Goal: Task Accomplishment & Management: Complete application form

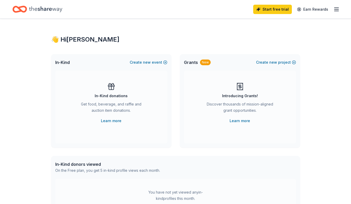
click at [121, 103] on div "Get food, beverage, and raffle and auction item donations." at bounding box center [111, 108] width 71 height 15
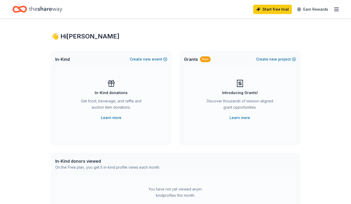
click at [112, 119] on link "Learn more" at bounding box center [111, 118] width 21 height 6
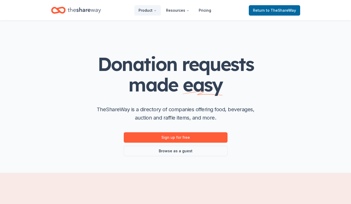
click at [184, 138] on link "Sign up for free" at bounding box center [176, 137] width 104 height 10
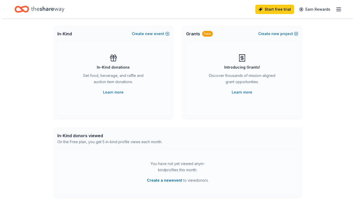
scroll to position [51, 0]
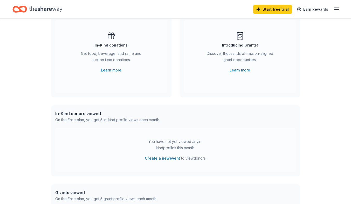
click at [167, 158] on button "Create a new event" at bounding box center [162, 158] width 35 height 6
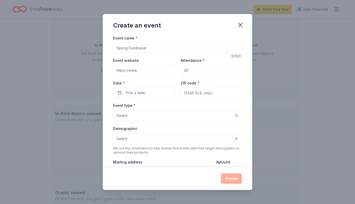
click at [143, 71] on input "Event website" at bounding box center [143, 70] width 61 height 10
click at [147, 71] on input "Event website" at bounding box center [143, 70] width 61 height 10
type input "p"
type input "[URL][DOMAIN_NAME]"
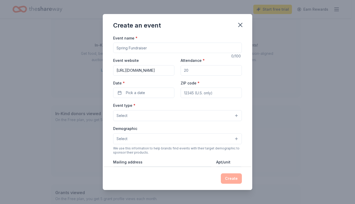
click at [190, 72] on input "Attendance *" at bounding box center [211, 70] width 61 height 10
type input "100"
click at [143, 94] on span "Pick a date" at bounding box center [135, 93] width 19 height 6
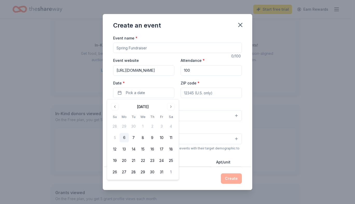
click at [172, 107] on button "Go to next month" at bounding box center [171, 106] width 7 height 7
click at [173, 107] on button "Go to next month" at bounding box center [171, 106] width 7 height 7
click at [174, 108] on button "Go to next month" at bounding box center [171, 106] width 7 height 7
click at [173, 108] on button "Go to next month" at bounding box center [171, 106] width 7 height 7
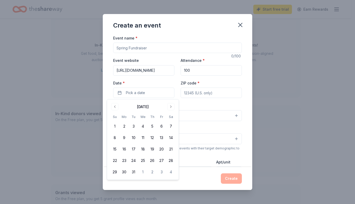
click at [174, 108] on button "Go to next month" at bounding box center [171, 106] width 7 height 7
click at [175, 108] on button "Go to next month" at bounding box center [171, 106] width 7 height 7
click at [172, 172] on button "30" at bounding box center [171, 171] width 9 height 9
click at [201, 94] on input "ZIP code *" at bounding box center [211, 93] width 61 height 10
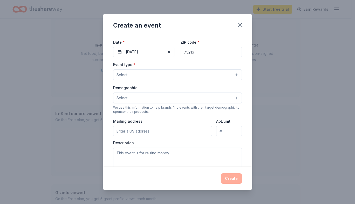
scroll to position [43, 0]
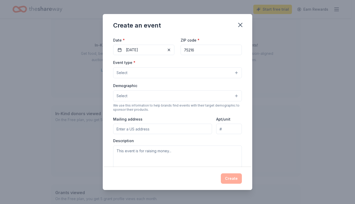
type input "75216"
click at [231, 74] on button "Select" at bounding box center [177, 72] width 129 height 11
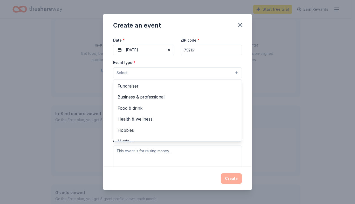
click at [154, 121] on span "Health & wellness" at bounding box center [178, 119] width 120 height 7
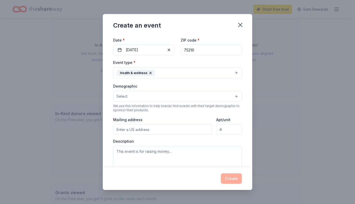
click at [232, 98] on button "Select" at bounding box center [177, 96] width 129 height 11
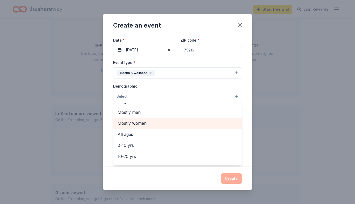
scroll to position [0, 0]
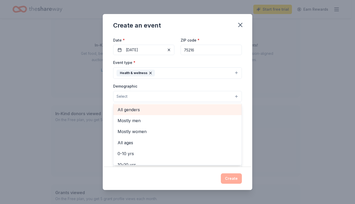
click at [137, 110] on span "All genders" at bounding box center [178, 109] width 120 height 7
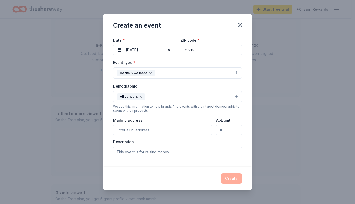
click at [153, 130] on input "Mailing address" at bounding box center [162, 130] width 99 height 10
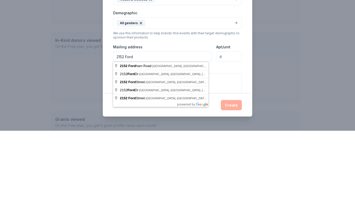
type input "[STREET_ADDRESS]"
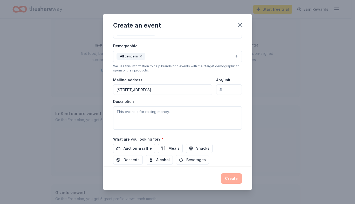
scroll to position [83, 0]
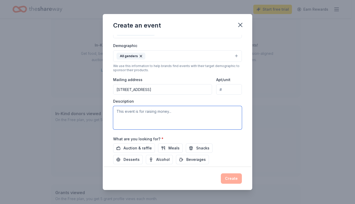
click at [128, 113] on textarea at bounding box center [177, 117] width 129 height 23
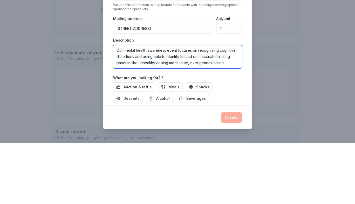
scroll to position [3, 0]
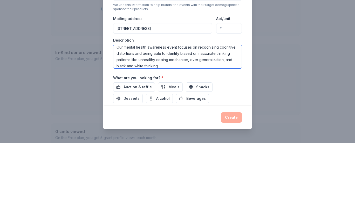
click at [197, 110] on textarea "Our mental health awareness event focuses on recognizing cognitive distortions …" at bounding box center [177, 117] width 129 height 23
click at [139, 116] on textarea "Our mental health awareness event focuses on helping individuals recognizing co…" at bounding box center [177, 117] width 129 height 23
click at [137, 116] on textarea "Our mental health awareness event focuses on helping individuals recognizing co…" at bounding box center [177, 117] width 129 height 23
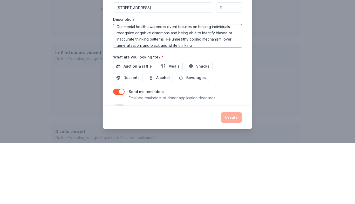
scroll to position [115, 0]
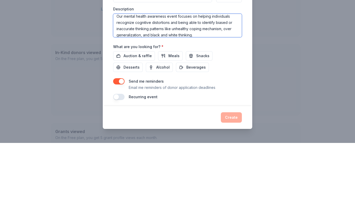
type textarea "Our mental health awareness event focuses on helping individuals recognize cogn…"
click at [170, 117] on span "Meals" at bounding box center [174, 117] width 11 height 6
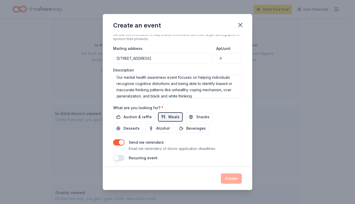
click at [120, 159] on button "button" at bounding box center [118, 158] width 11 height 6
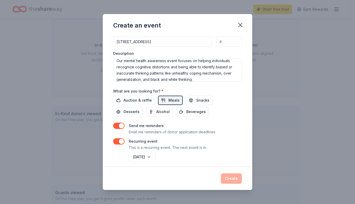
scroll to position [136, 0]
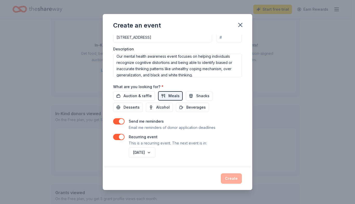
click at [195, 156] on div "[DATE]" at bounding box center [185, 152] width 114 height 12
click at [211, 156] on div "[DATE]" at bounding box center [185, 152] width 114 height 12
click at [194, 108] on span "Beverages" at bounding box center [196, 107] width 19 height 6
click at [238, 157] on div "[DATE]" at bounding box center [185, 152] width 114 height 12
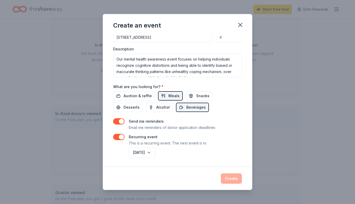
click at [234, 180] on div "Create" at bounding box center [177, 178] width 129 height 10
click at [121, 123] on button "button" at bounding box center [118, 121] width 11 height 6
click at [121, 138] on button "button" at bounding box center [118, 137] width 11 height 6
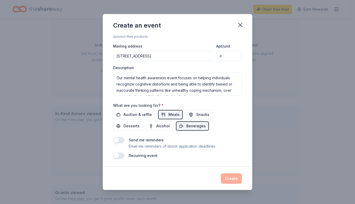
scroll to position [117, 0]
click at [120, 141] on button "button" at bounding box center [118, 140] width 11 height 6
click at [122, 158] on button "button" at bounding box center [118, 155] width 11 height 6
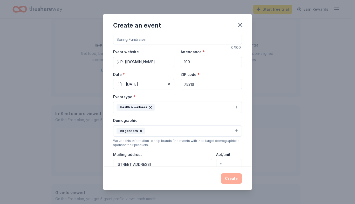
scroll to position [0, 0]
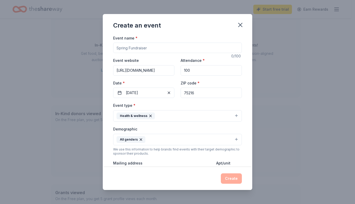
click at [248, 43] on div "Event name * 0 /100 Event website [URL][DOMAIN_NAME] Attendance * 100 Date * [D…" at bounding box center [178, 101] width 150 height 132
click at [243, 26] on icon "button" at bounding box center [240, 24] width 7 height 7
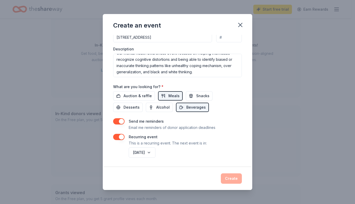
scroll to position [6, 0]
click at [235, 176] on div "Create" at bounding box center [177, 178] width 129 height 10
click at [233, 180] on div "Create" at bounding box center [177, 178] width 129 height 10
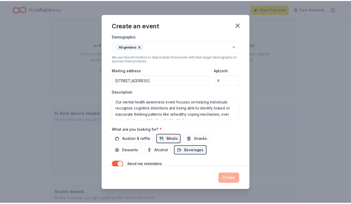
scroll to position [91, 0]
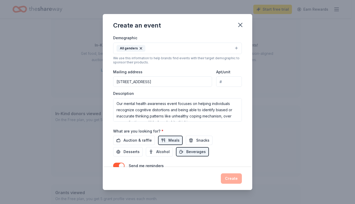
click at [241, 30] on button "button" at bounding box center [240, 24] width 11 height 11
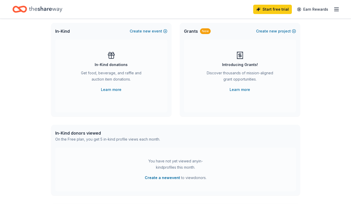
scroll to position [30, 0]
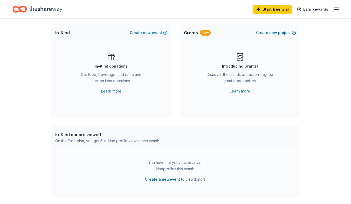
click at [280, 10] on link "Start free trial" at bounding box center [273, 9] width 39 height 9
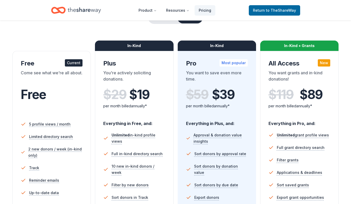
scroll to position [59, 0]
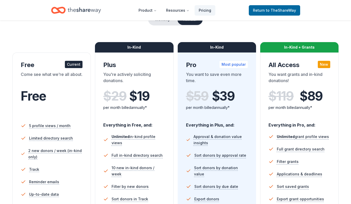
click at [76, 68] on div "Current" at bounding box center [74, 64] width 18 height 7
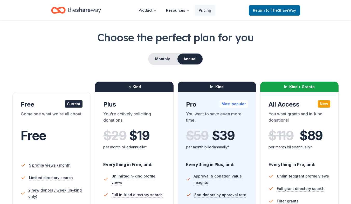
scroll to position [16, 0]
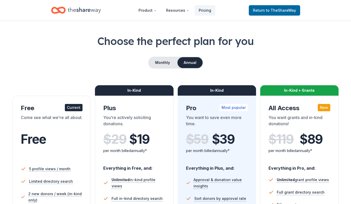
click at [164, 64] on button "Monthly" at bounding box center [163, 62] width 28 height 11
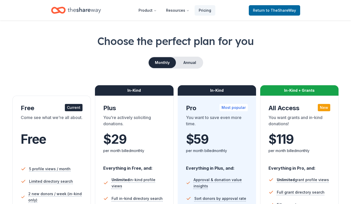
click at [191, 64] on button "Annual" at bounding box center [190, 62] width 26 height 11
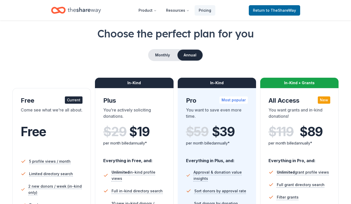
scroll to position [23, 0]
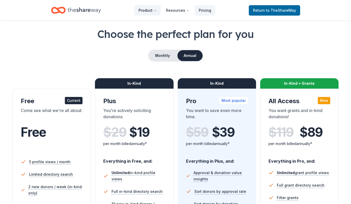
click at [148, 13] on button "Product" at bounding box center [148, 10] width 26 height 10
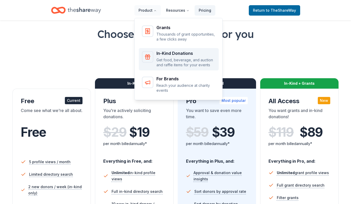
click at [185, 62] on p "Get food, beverage, and auction and raffle items for your events" at bounding box center [186, 62] width 59 height 10
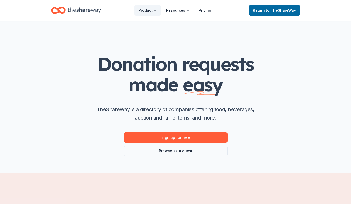
click at [194, 137] on link "Sign up for free" at bounding box center [176, 137] width 104 height 10
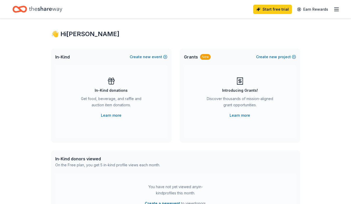
scroll to position [4, 0]
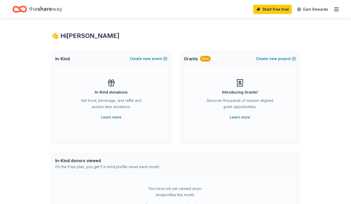
click at [151, 60] on button "Create new event" at bounding box center [149, 59] width 38 height 6
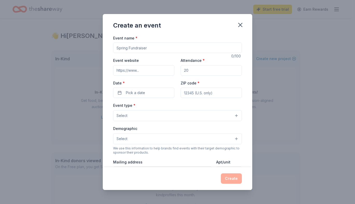
click at [242, 22] on icon "button" at bounding box center [240, 24] width 7 height 7
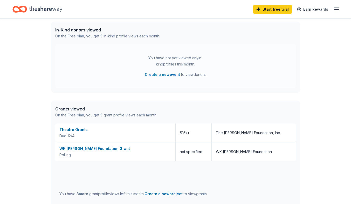
scroll to position [135, 0]
click at [278, 12] on link "Start free trial" at bounding box center [273, 9] width 39 height 9
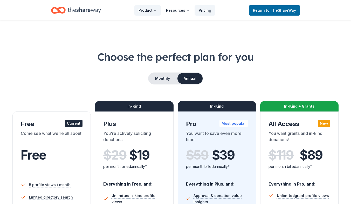
click at [149, 14] on button "Product" at bounding box center [148, 10] width 26 height 10
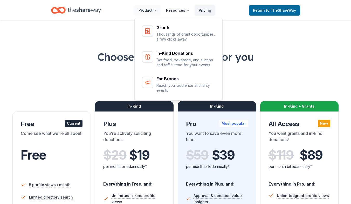
click at [69, 68] on div "Choose the perfect plan for you Monthly Annual Free Current Come see what we're…" at bounding box center [175, 187] width 327 height 275
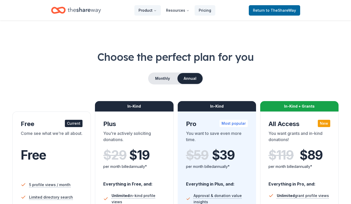
click at [146, 14] on button "Product" at bounding box center [148, 10] width 26 height 10
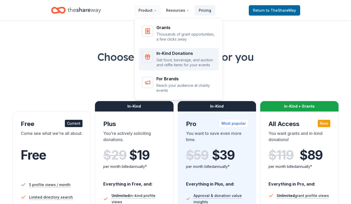
click at [185, 64] on p "Get food, beverage, and auction and raffle items for your events" at bounding box center [186, 62] width 59 height 10
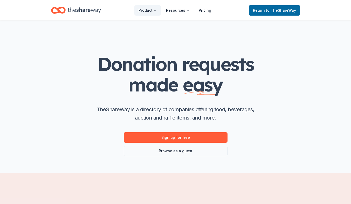
click at [185, 142] on link "Sign up for free" at bounding box center [176, 137] width 104 height 10
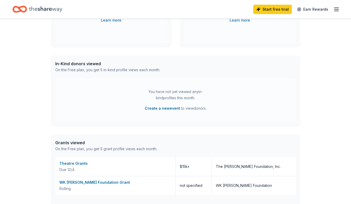
scroll to position [104, 0]
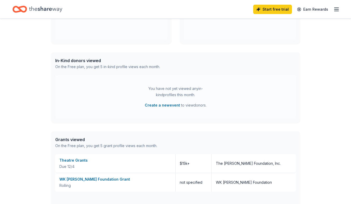
click at [165, 107] on button "Create a new event" at bounding box center [162, 105] width 35 height 6
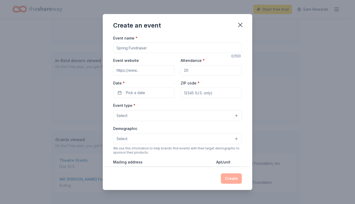
click at [242, 27] on icon "button" at bounding box center [240, 24] width 7 height 7
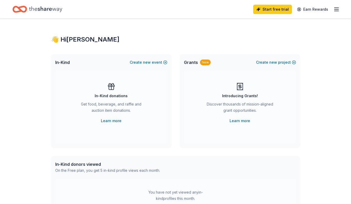
scroll to position [2, 0]
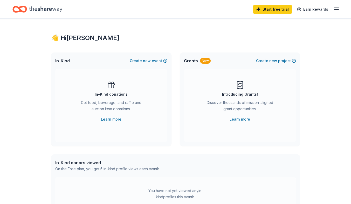
click at [330, 13] on link "Earn Rewards" at bounding box center [312, 9] width 37 height 9
